Goal: Task Accomplishment & Management: Manage account settings

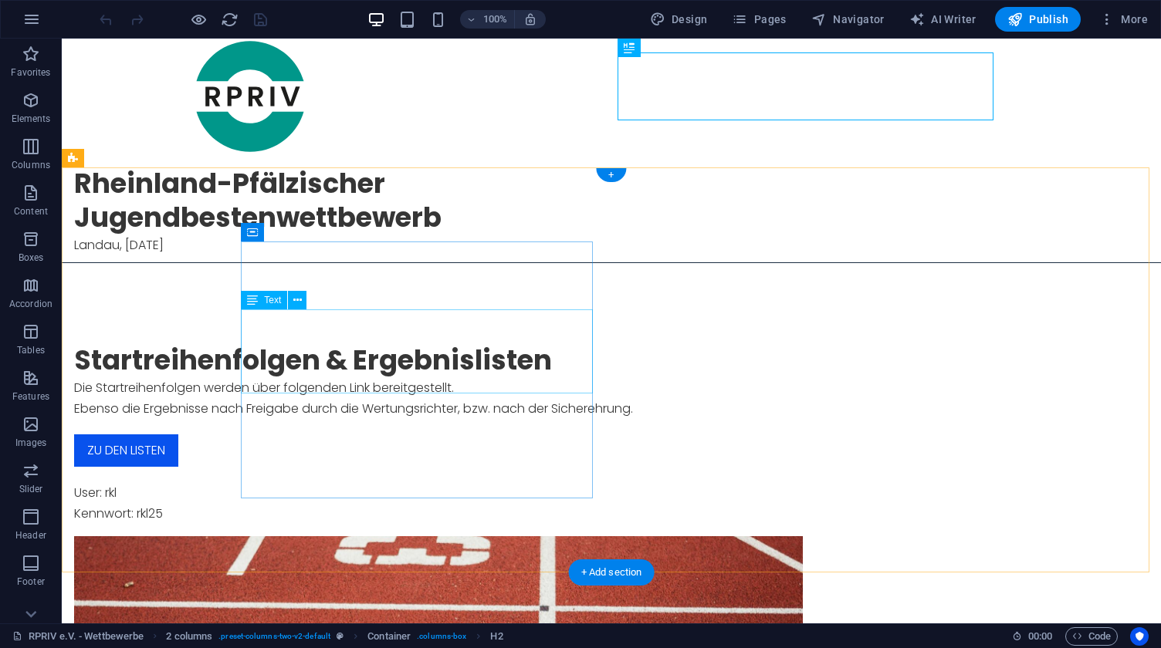
click at [456, 381] on div "Die Startreihenfolgen werden über folgenden Link bereitgestellt. Ebenso die Erg…" at bounding box center [438, 399] width 729 height 42
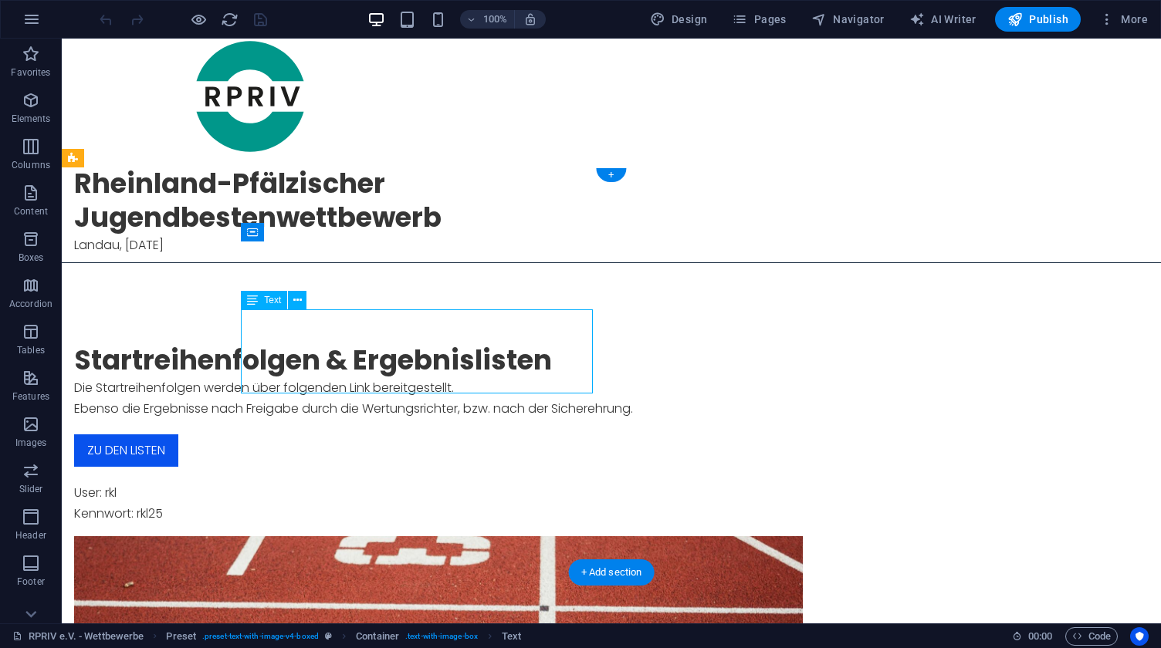
click at [456, 381] on div "Die Startreihenfolgen werden über folgenden Link bereitgestellt. Ebenso die Erg…" at bounding box center [438, 399] width 729 height 42
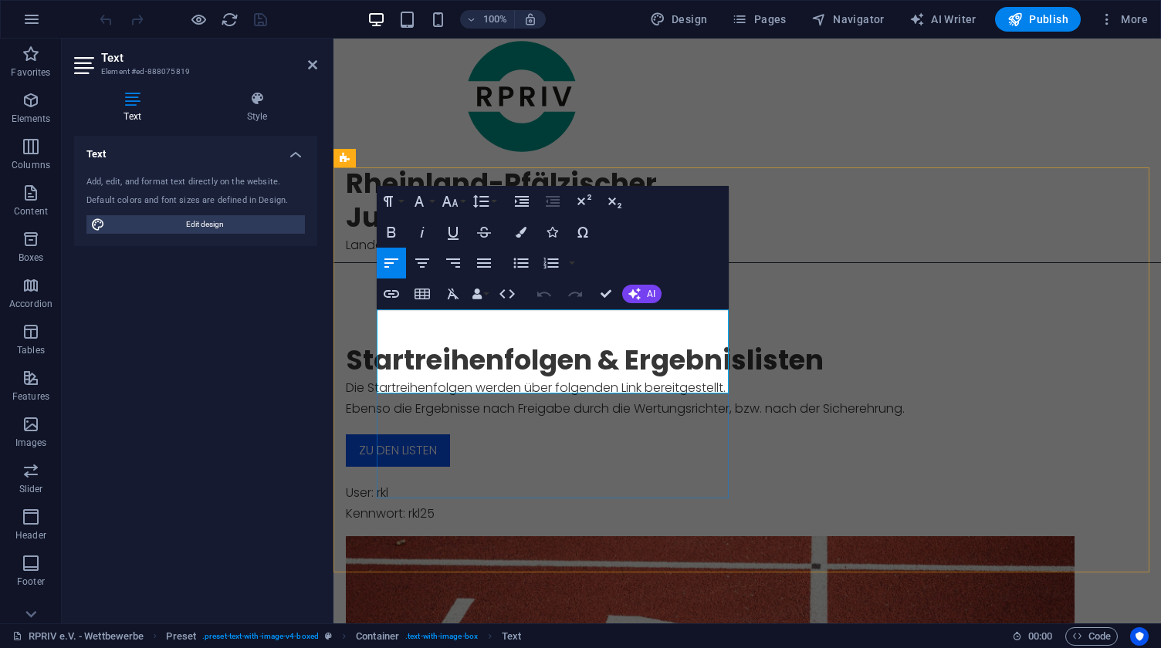
click at [644, 398] on p "Ebenso die Ergebnisse nach Freigabe durch die Wertungsrichter, bzw. nach der Si…" at bounding box center [710, 408] width 729 height 21
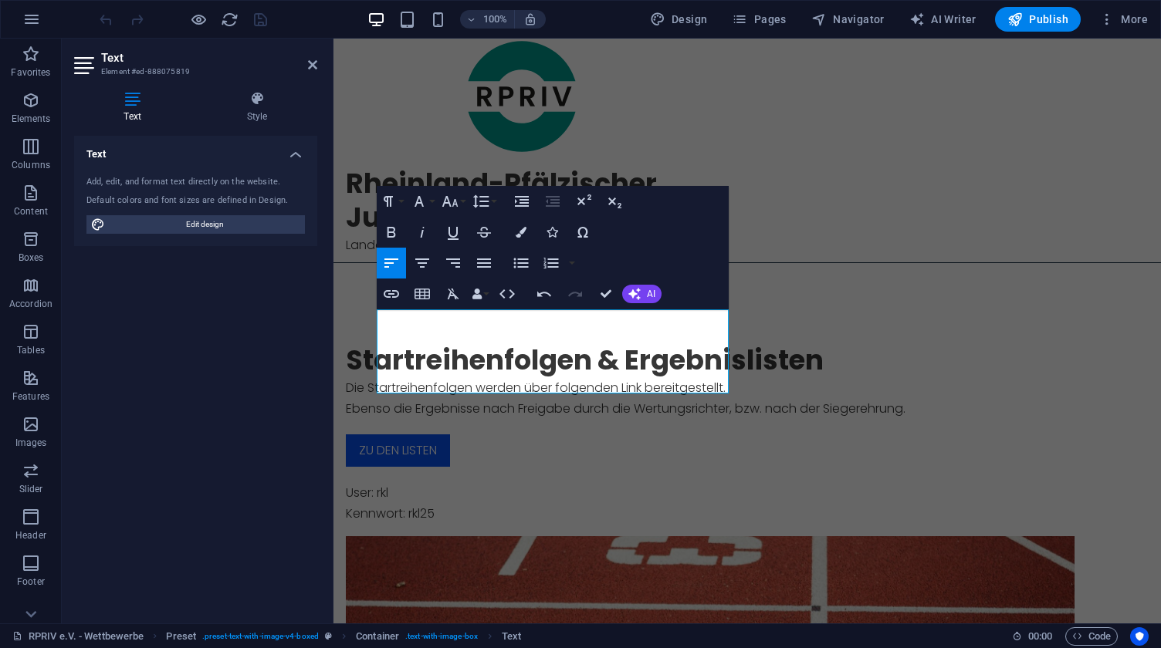
click at [252, 353] on div "Text Add, edit, and format text directly on the website. Default colors and fon…" at bounding box center [195, 374] width 243 height 476
click at [184, 361] on div "Text Add, edit, and format text directly on the website. Default colors and fon…" at bounding box center [195, 374] width 243 height 476
click at [235, 288] on div "Text Add, edit, and format text directly on the website. Default colors and fon…" at bounding box center [195, 374] width 243 height 476
click at [420, 435] on div "zu den listen" at bounding box center [710, 451] width 729 height 32
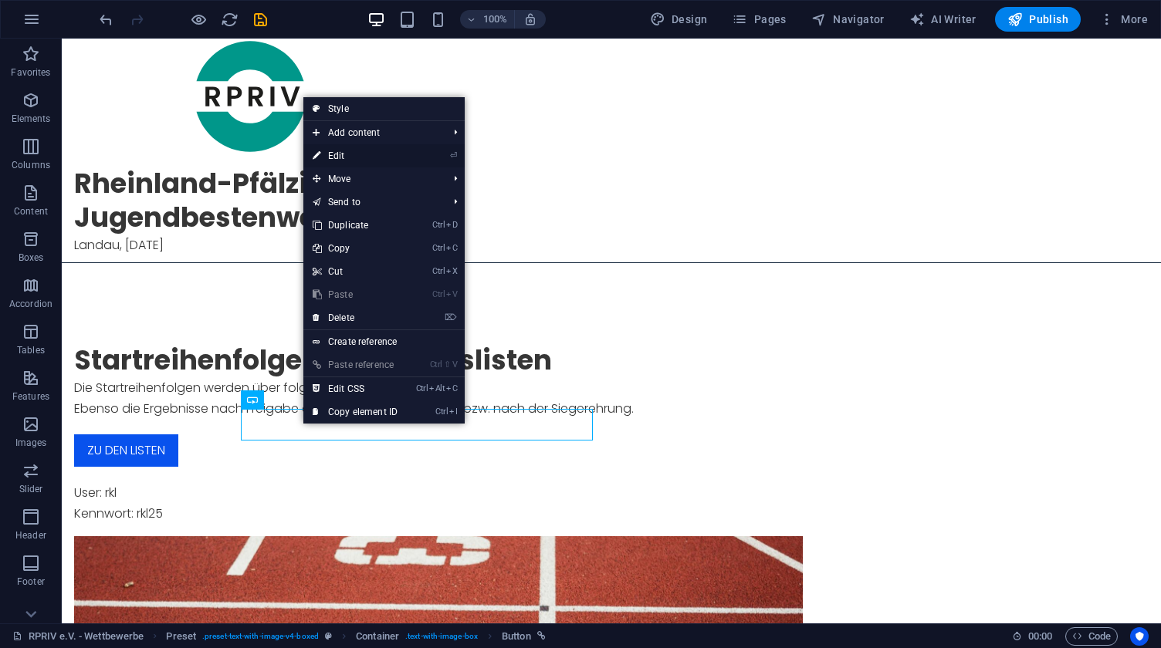
click at [347, 157] on link "⏎ Edit" at bounding box center [354, 155] width 103 height 23
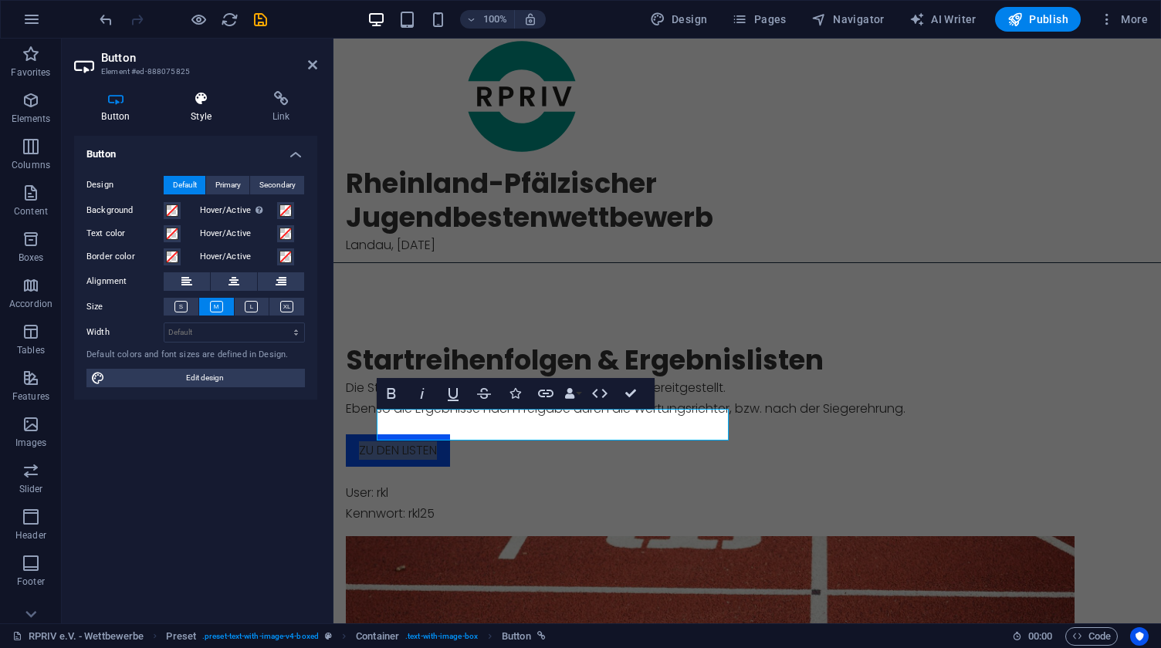
click at [213, 106] on icon at bounding box center [202, 98] width 76 height 15
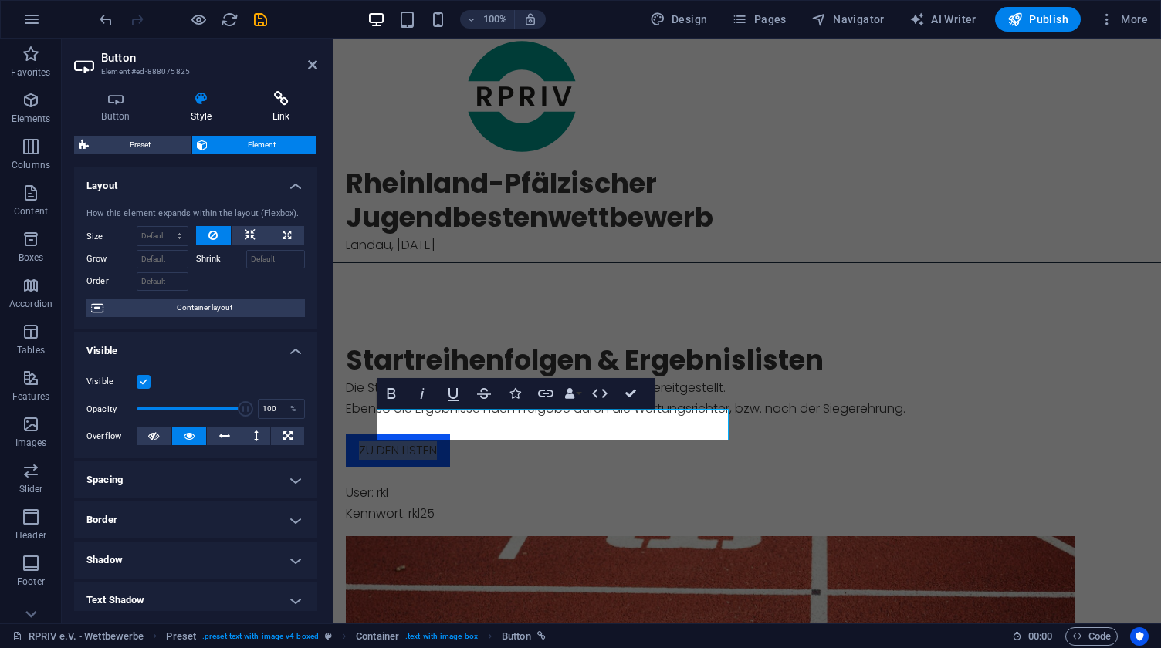
click at [284, 100] on icon at bounding box center [281, 98] width 73 height 15
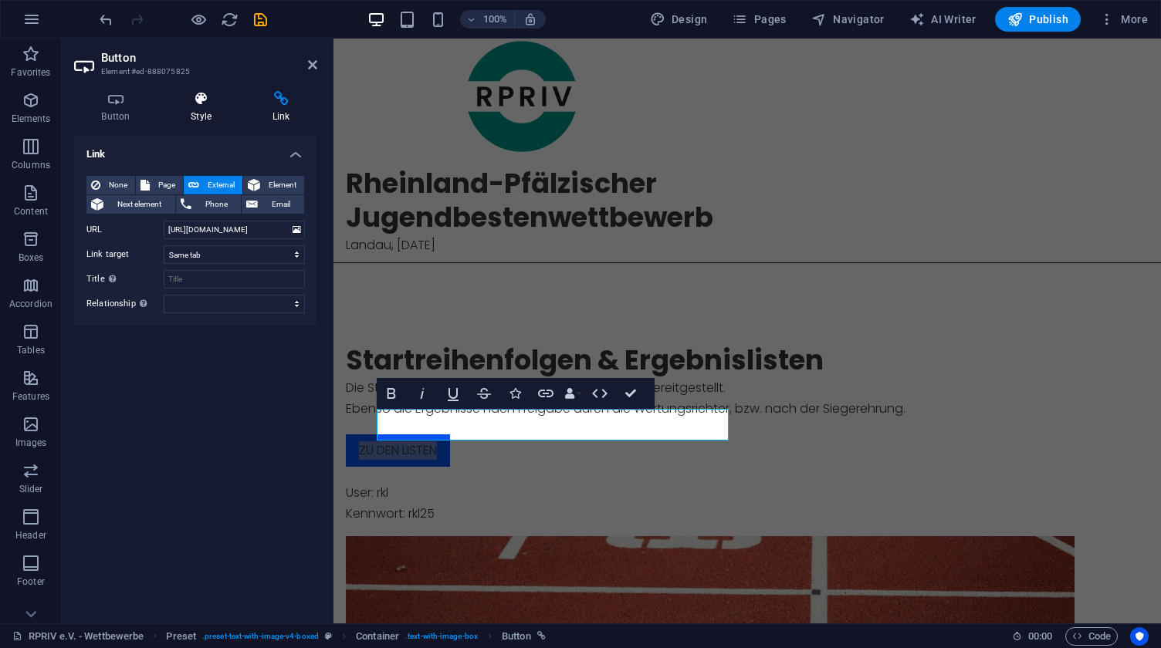
click at [202, 105] on icon at bounding box center [202, 98] width 76 height 15
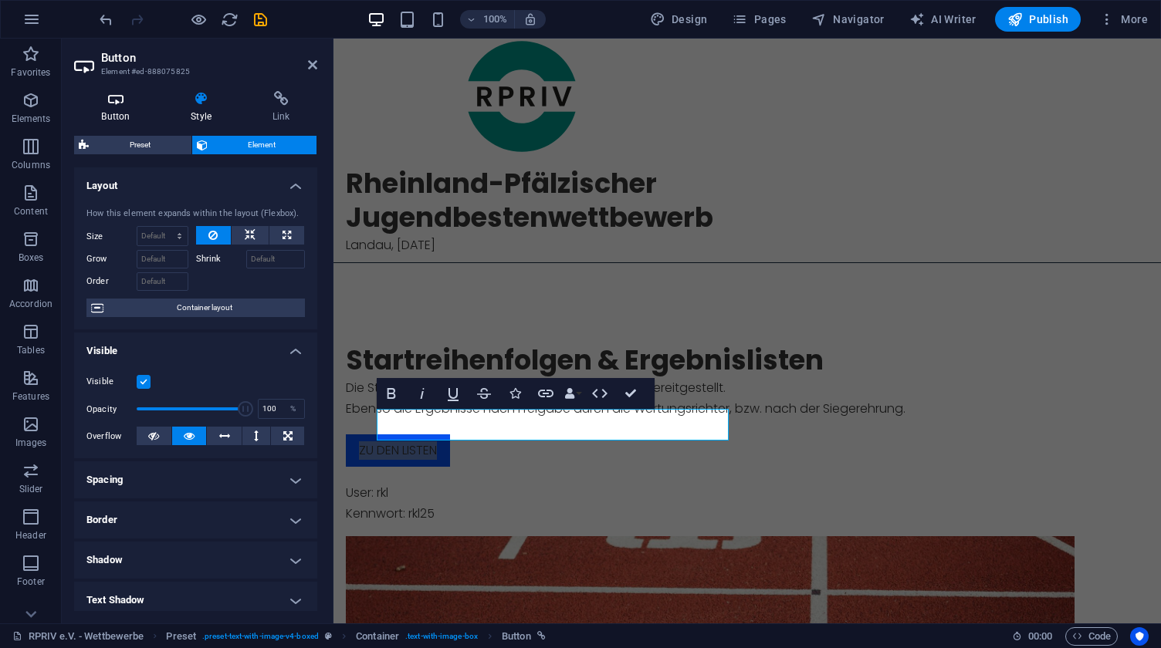
click at [124, 107] on h4 "Button" at bounding box center [119, 107] width 90 height 32
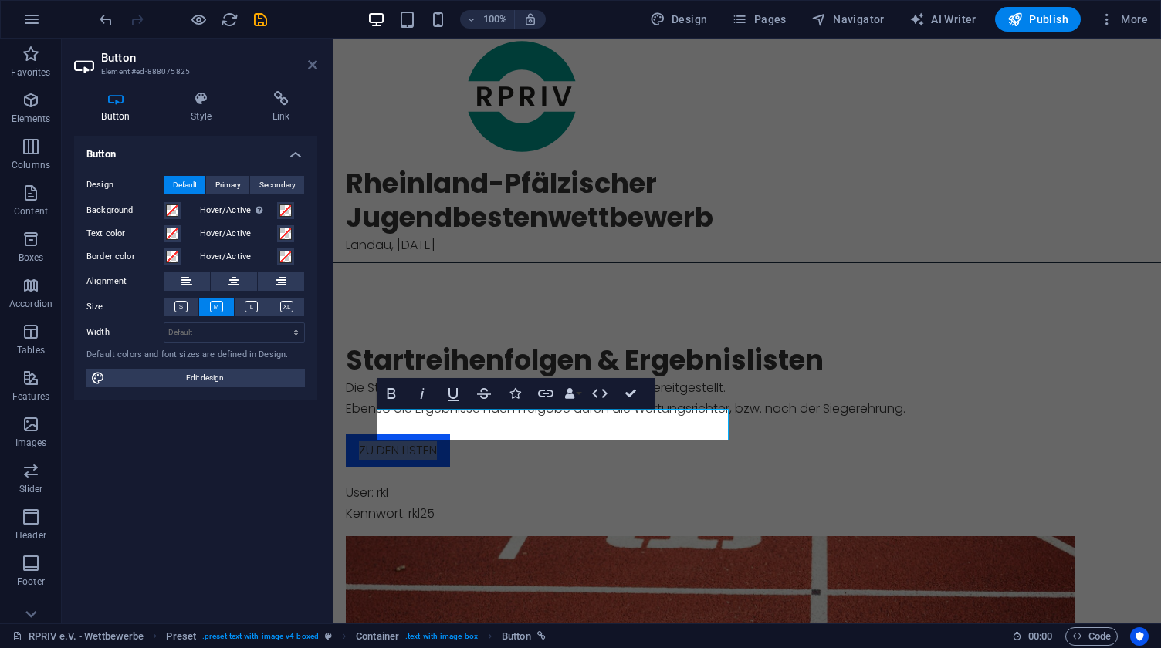
click at [313, 66] on icon at bounding box center [312, 65] width 9 height 12
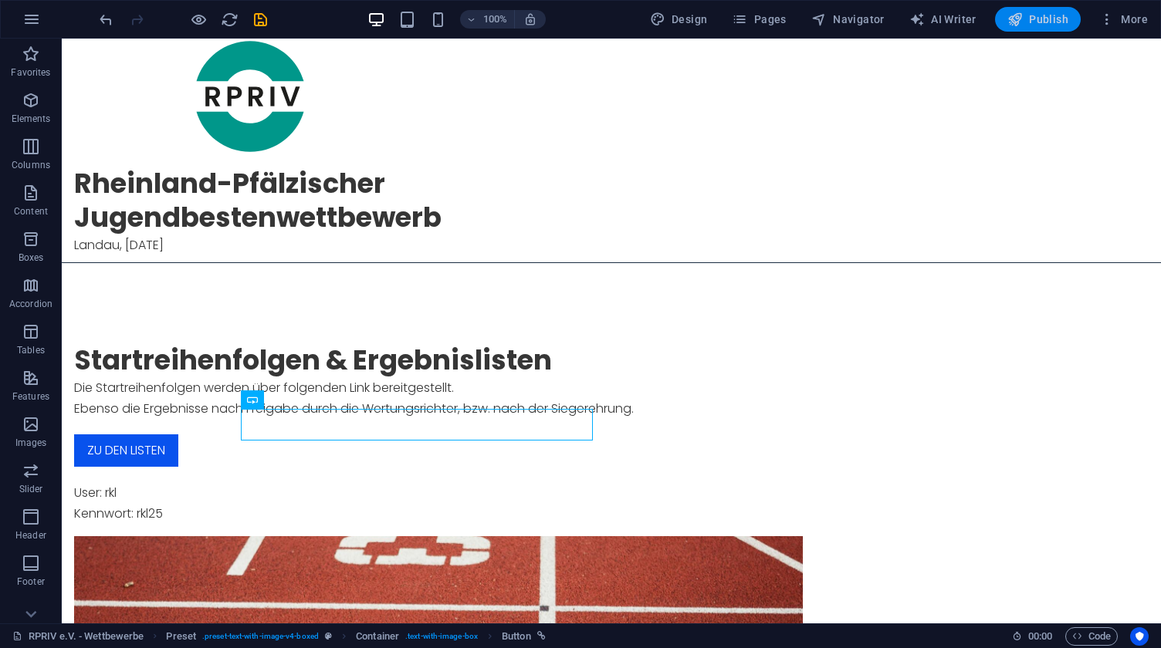
click at [1040, 15] on span "Publish" at bounding box center [1037, 19] width 61 height 15
